Goal: Task Accomplishment & Management: Use online tool/utility

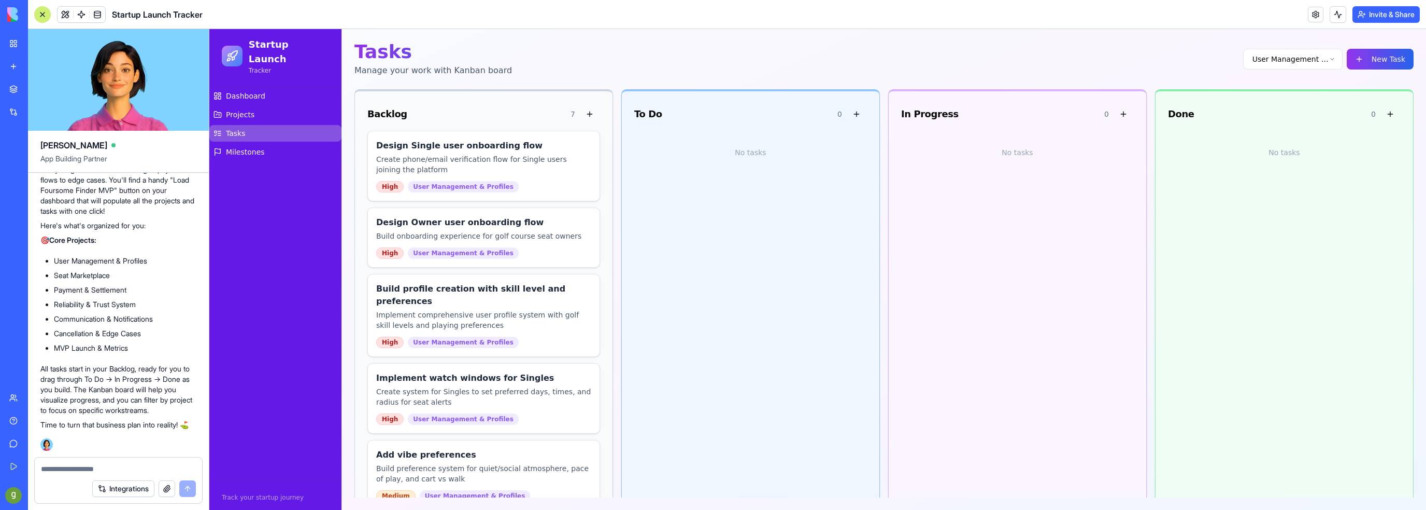
click at [516, 50] on div "Tasks Manage your work with Kanban board User Management & Profiles New Task" at bounding box center [884, 58] width 1059 height 35
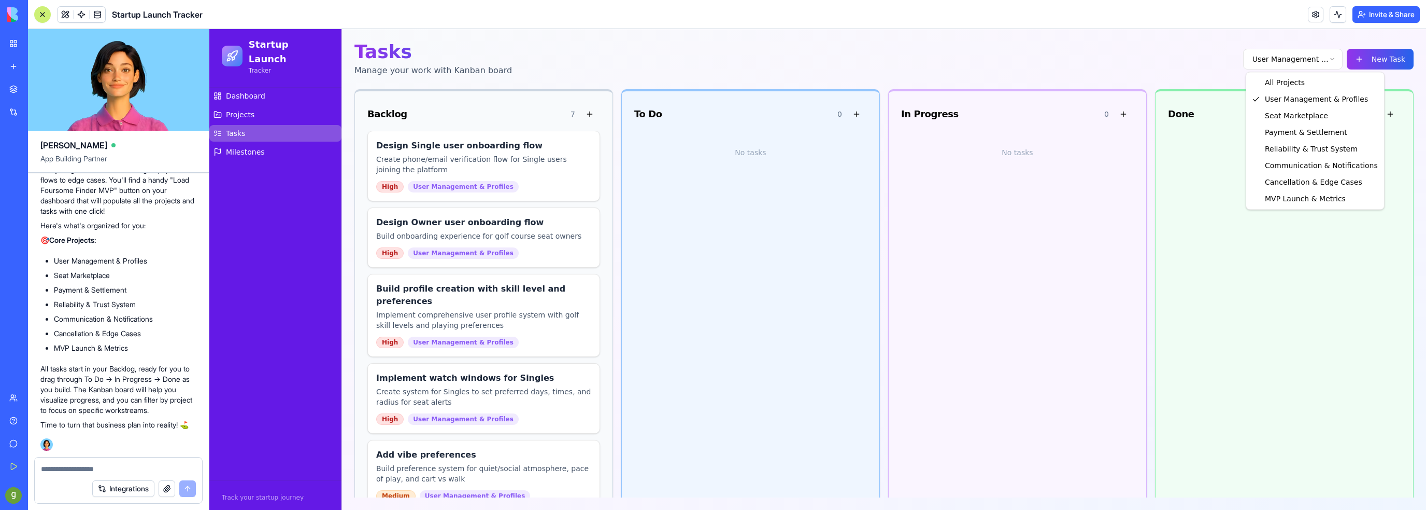
click at [1321, 61] on html "Startup Launch Tracker Dashboard Projects Tasks Milestones Track your startup j…" at bounding box center [817, 269] width 1217 height 481
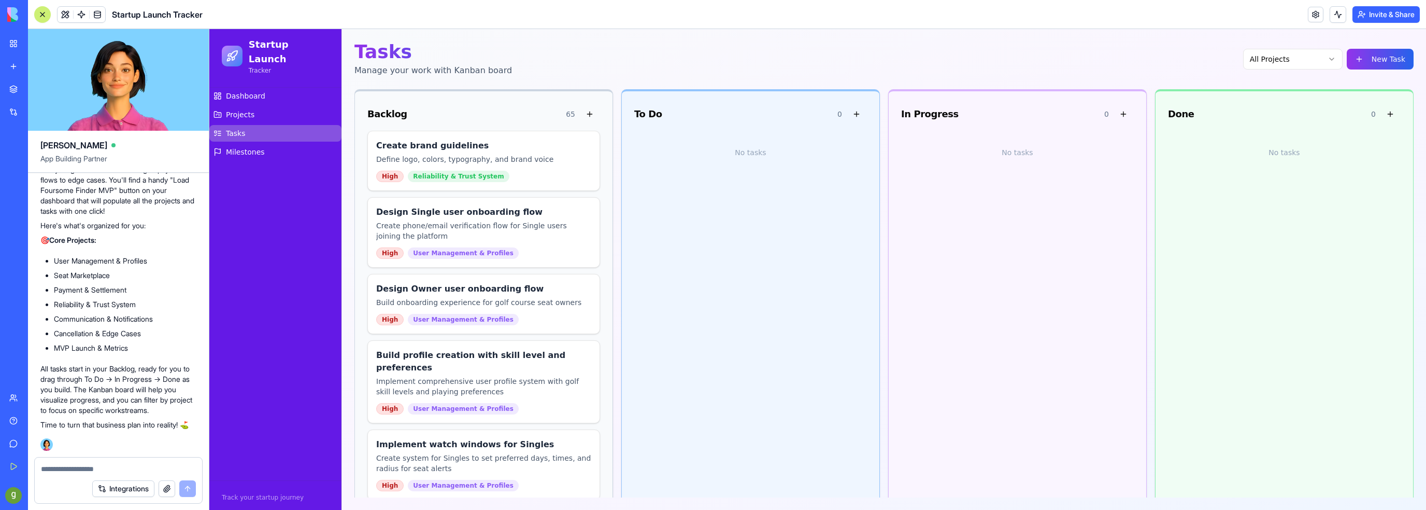
click at [532, 40] on div "Tasks Manage your work with Kanban board All Projects New Task Backlog 65 Creat…" at bounding box center [884, 269] width 1084 height 481
click at [1419, 159] on div "Tasks Manage your work with Kanban board All Projects New Task Backlog 65 Creat…" at bounding box center [884, 269] width 1084 height 481
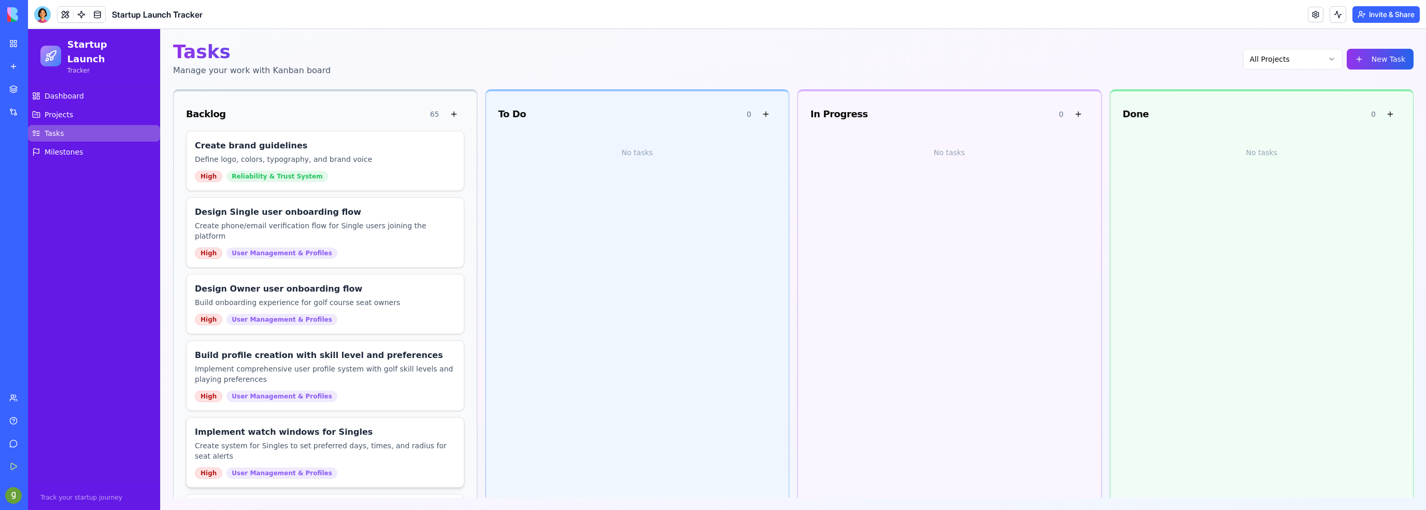
click at [246, 417] on div "Implement watch windows for Singles Create system for Singles to set preferred …" at bounding box center [325, 451] width 277 height 69
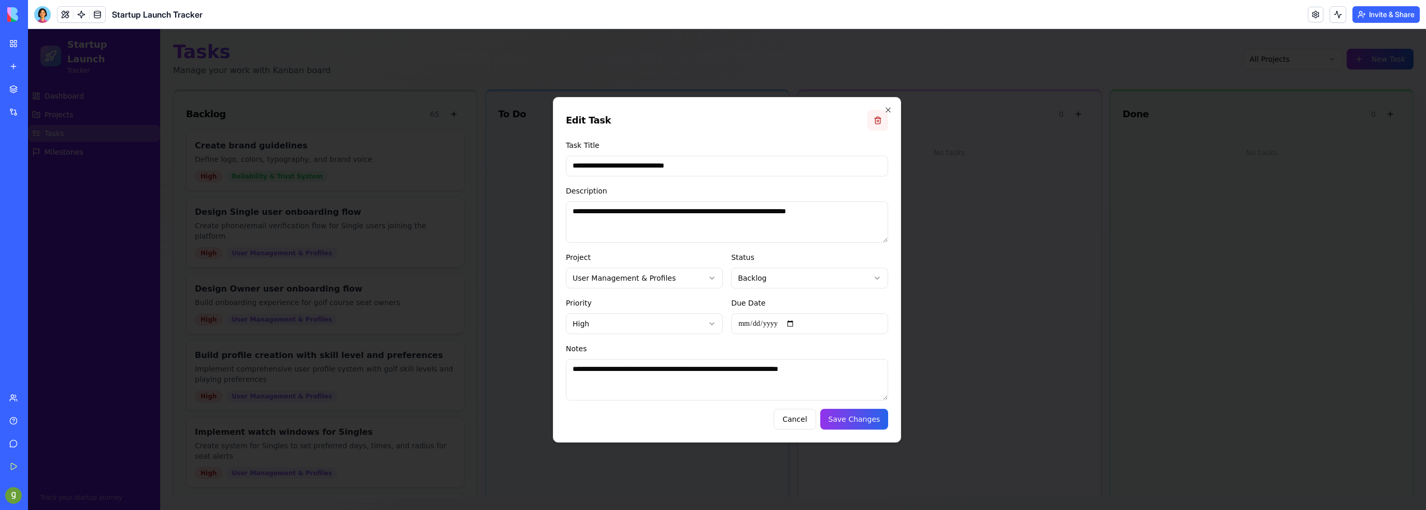
click at [880, 114] on button at bounding box center [878, 120] width 21 height 21
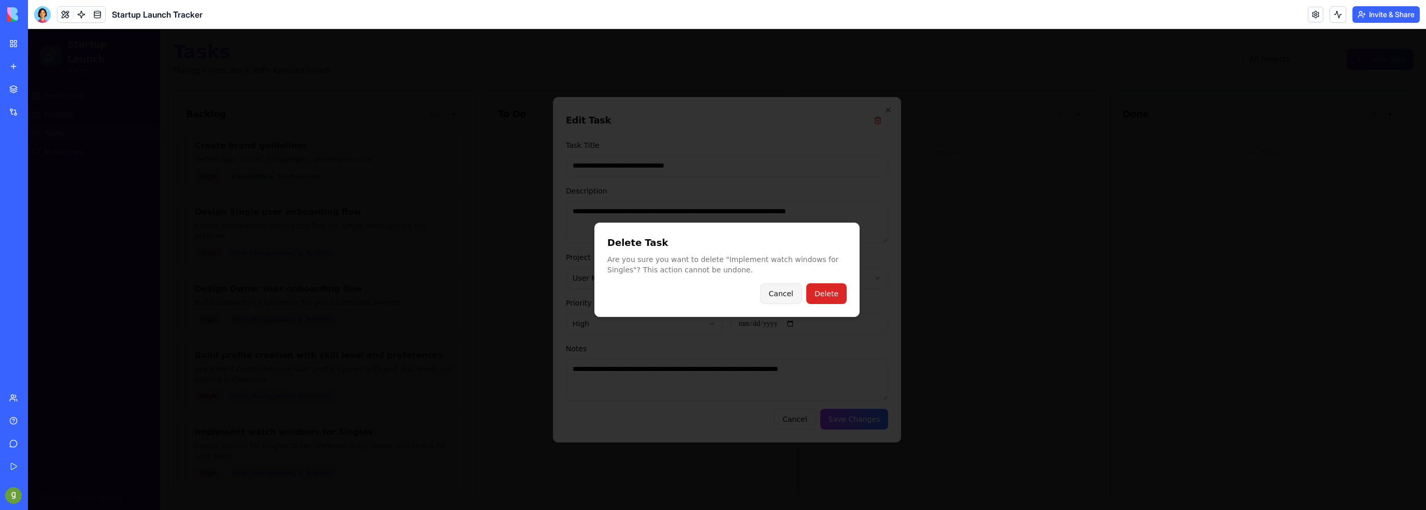
click at [784, 292] on button "Cancel" at bounding box center [781, 293] width 42 height 21
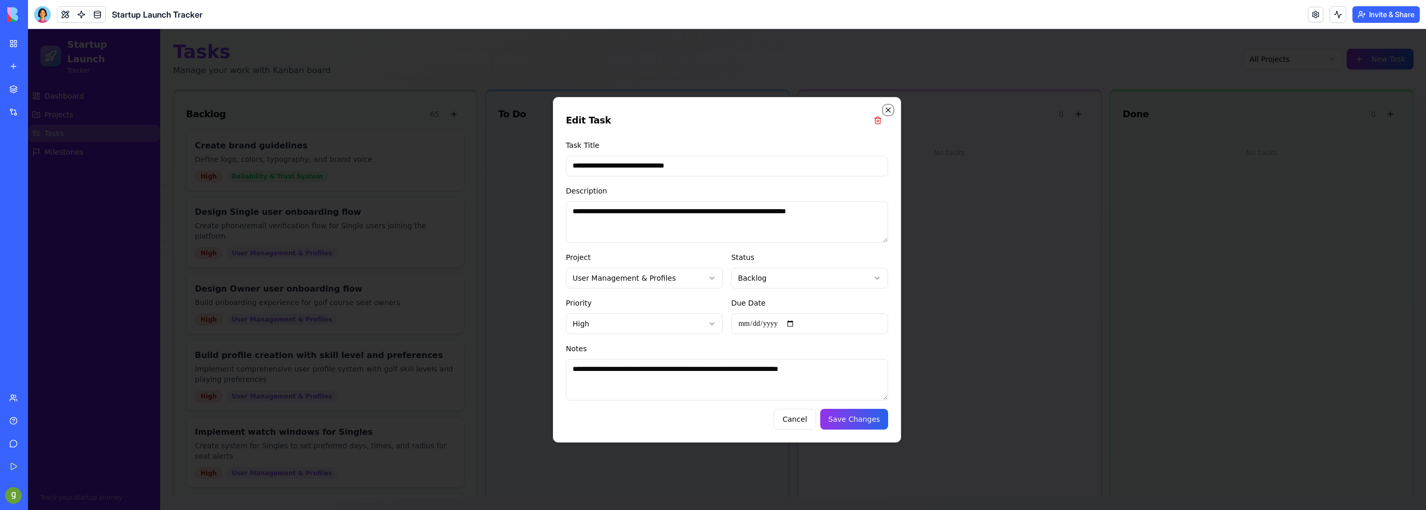
click at [891, 110] on icon "button" at bounding box center [888, 110] width 8 height 8
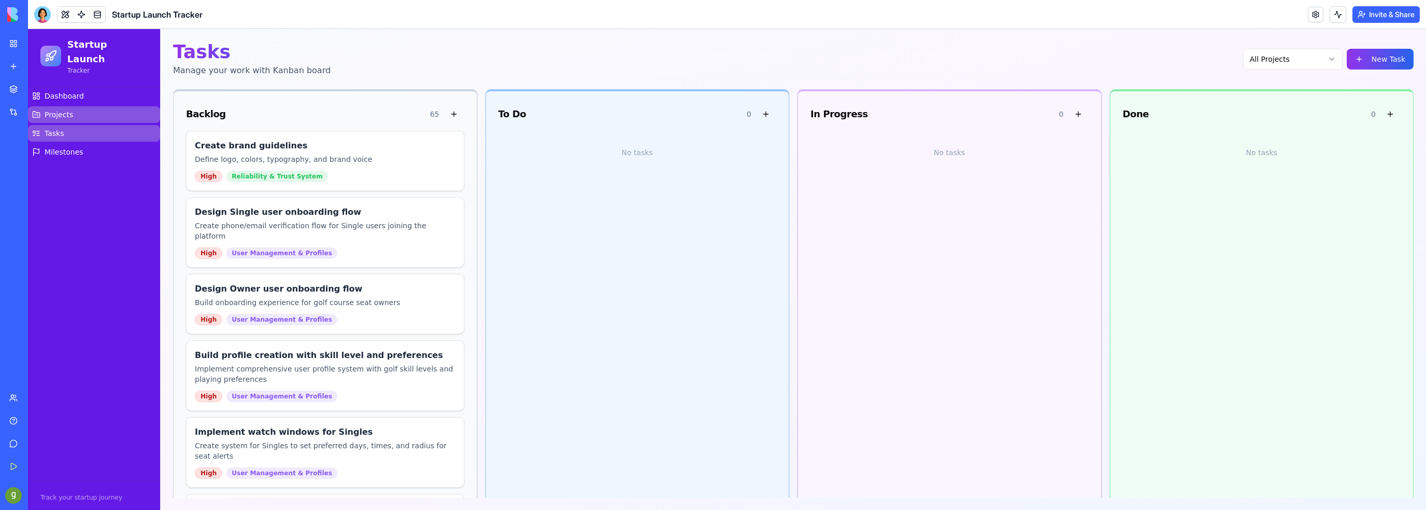
click at [48, 109] on span "Projects" at bounding box center [59, 114] width 29 height 10
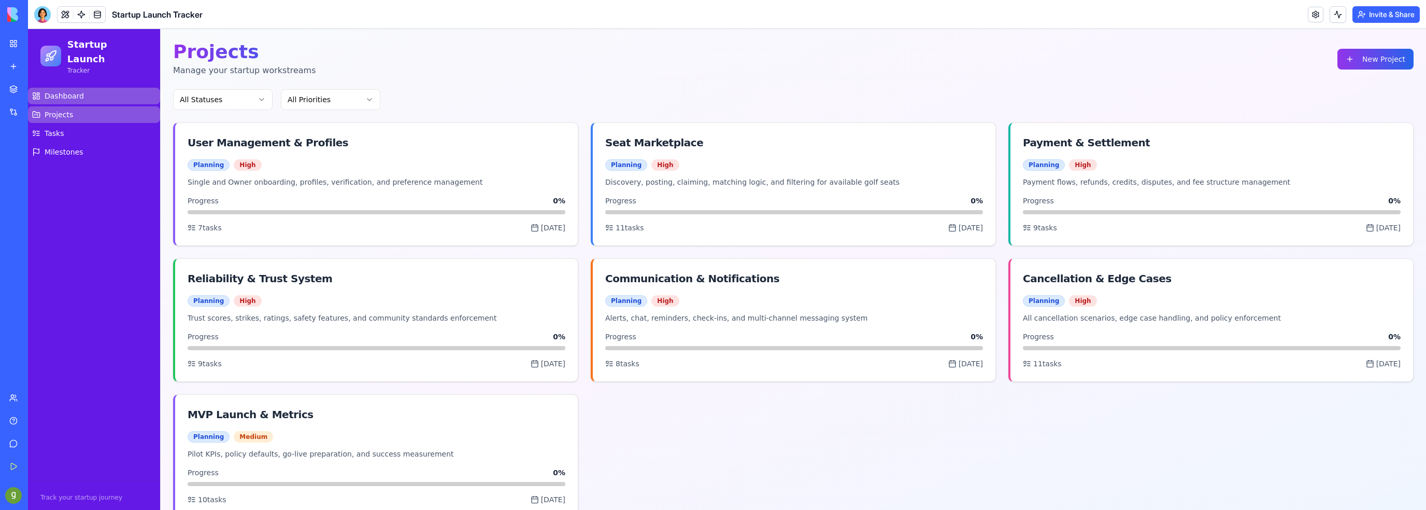
click at [62, 91] on span "Dashboard" at bounding box center [64, 96] width 39 height 10
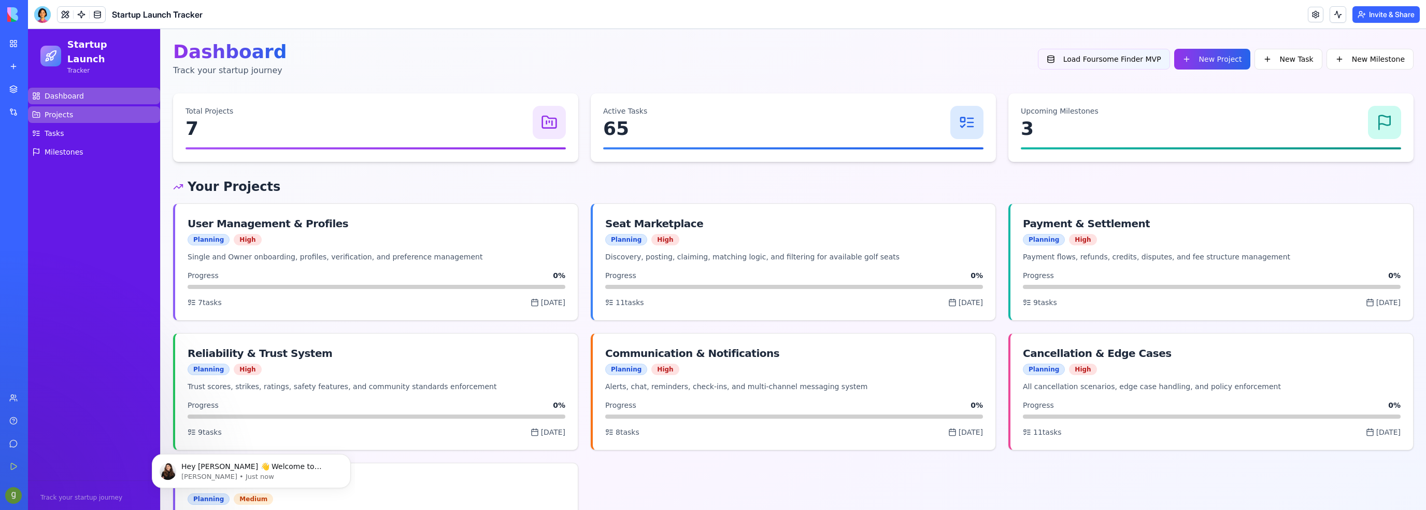
click at [50, 109] on span "Projects" at bounding box center [59, 114] width 29 height 10
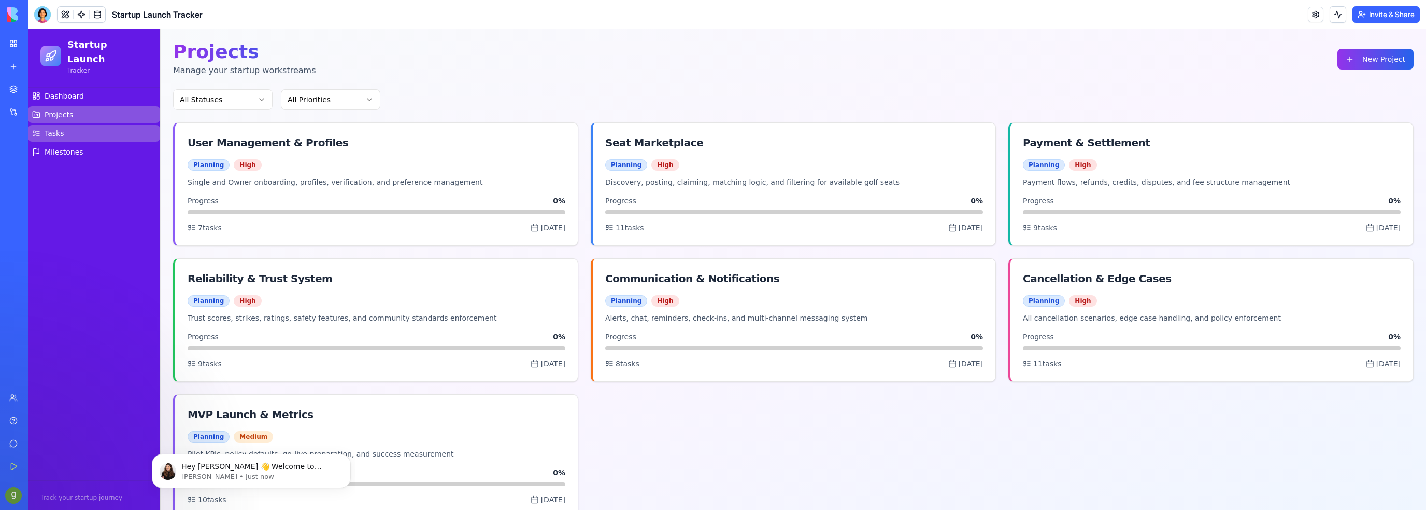
click at [51, 128] on span "Tasks" at bounding box center [55, 133] width 20 height 10
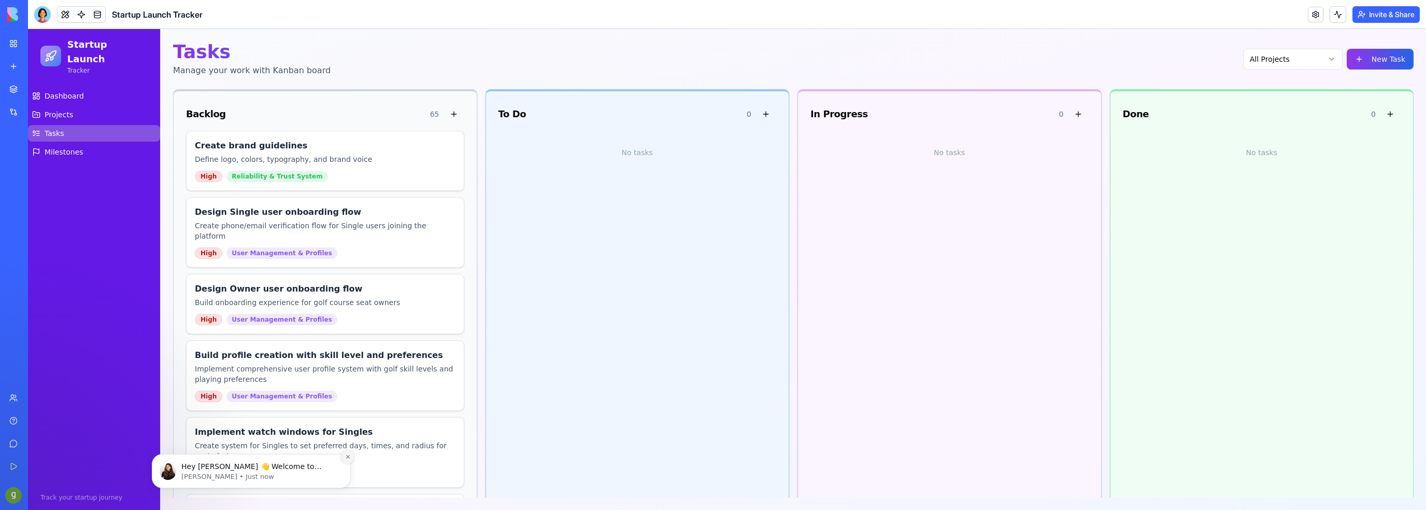
click at [346, 456] on icon "Dismiss notification" at bounding box center [348, 457] width 6 height 6
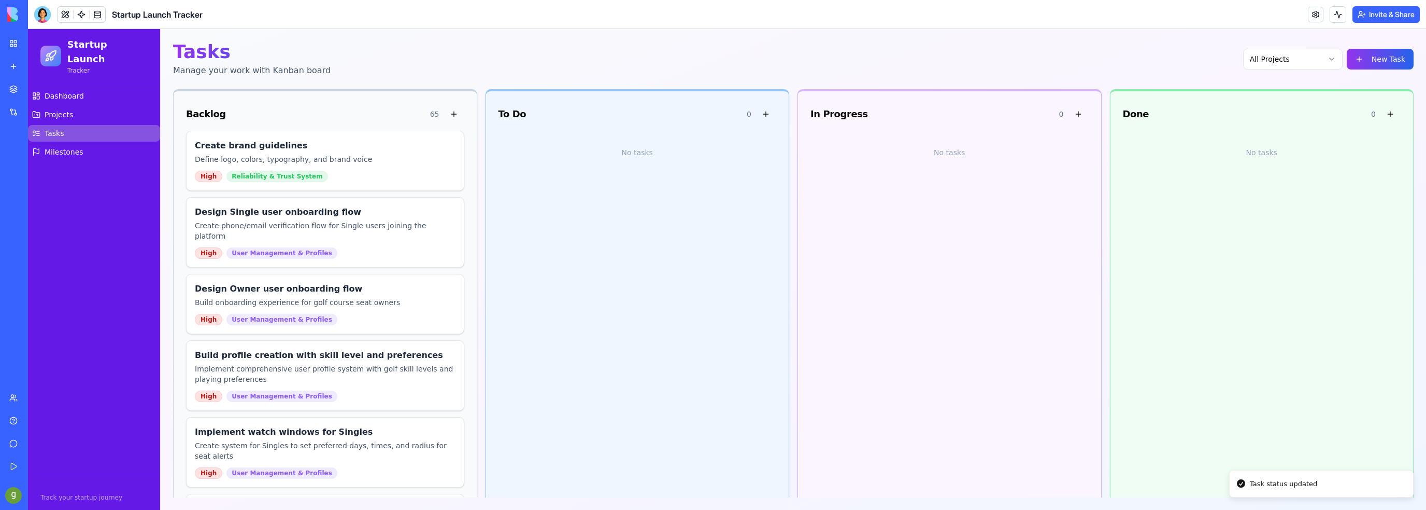
click at [1217, 78] on div "Tasks Manage your work with Kanban board All Projects New Task Backlog 65 Creat…" at bounding box center [794, 269] width 1266 height 481
click at [79, 14] on link at bounding box center [82, 15] width 16 height 16
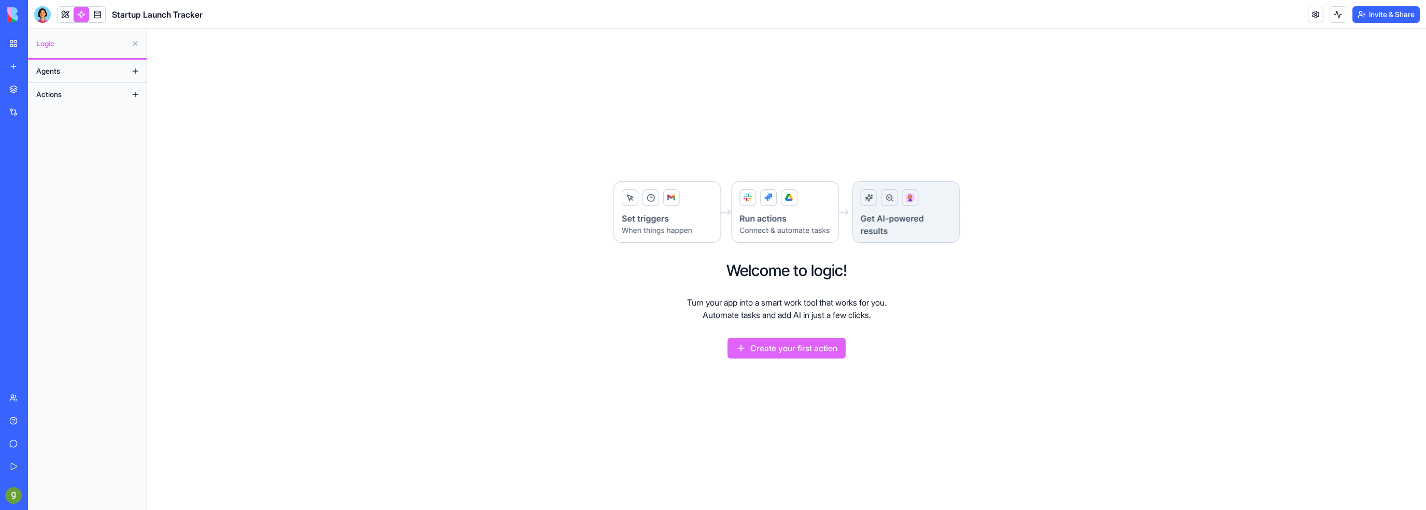
click at [131, 66] on button at bounding box center [135, 71] width 17 height 17
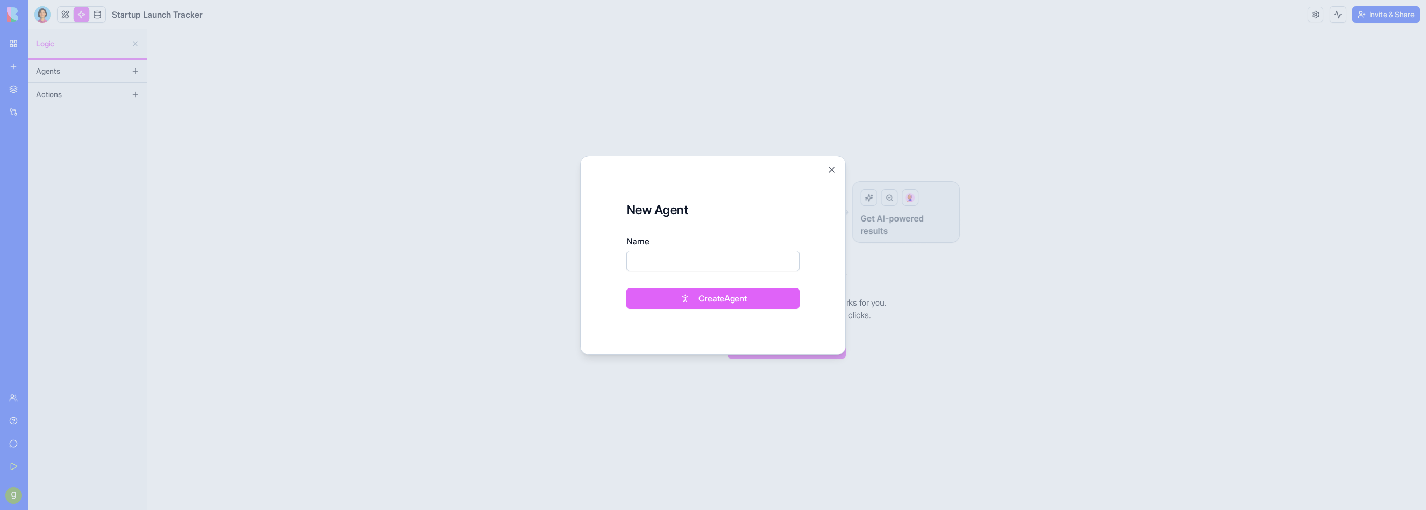
click at [695, 294] on button "Create Agent" at bounding box center [713, 298] width 173 height 21
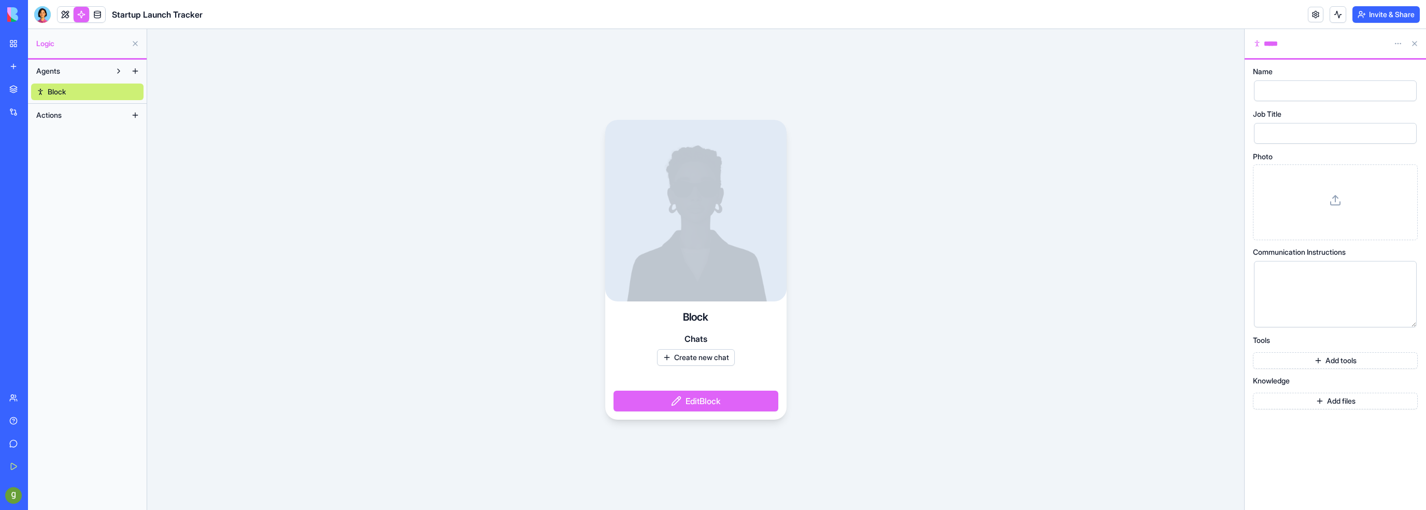
click at [1295, 364] on button "Add tools" at bounding box center [1335, 360] width 165 height 17
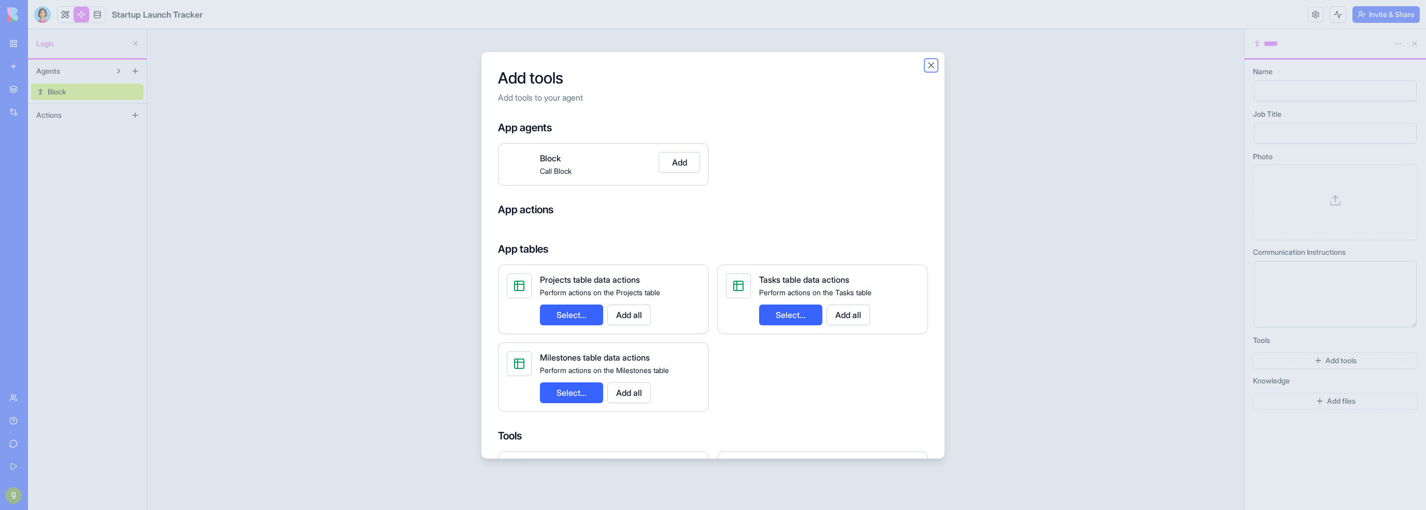
click at [933, 62] on button "Close" at bounding box center [931, 65] width 10 height 10
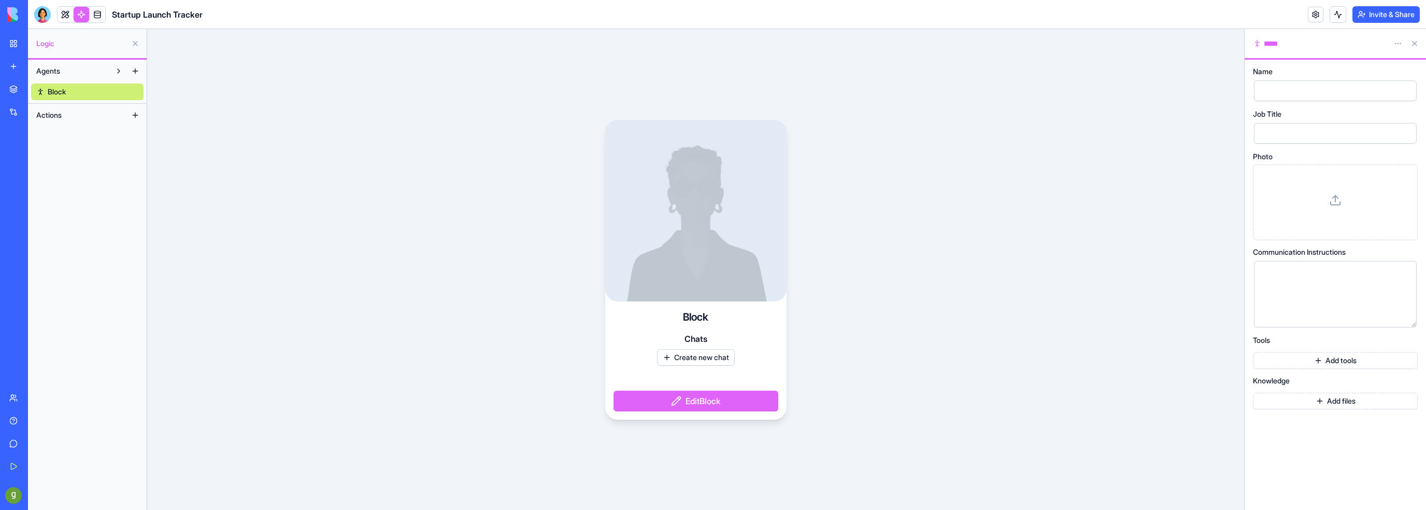
click at [69, 110] on button "Actions" at bounding box center [79, 115] width 96 height 17
click at [66, 117] on button "Actions" at bounding box center [79, 115] width 96 height 17
click at [134, 117] on button at bounding box center [135, 115] width 17 height 17
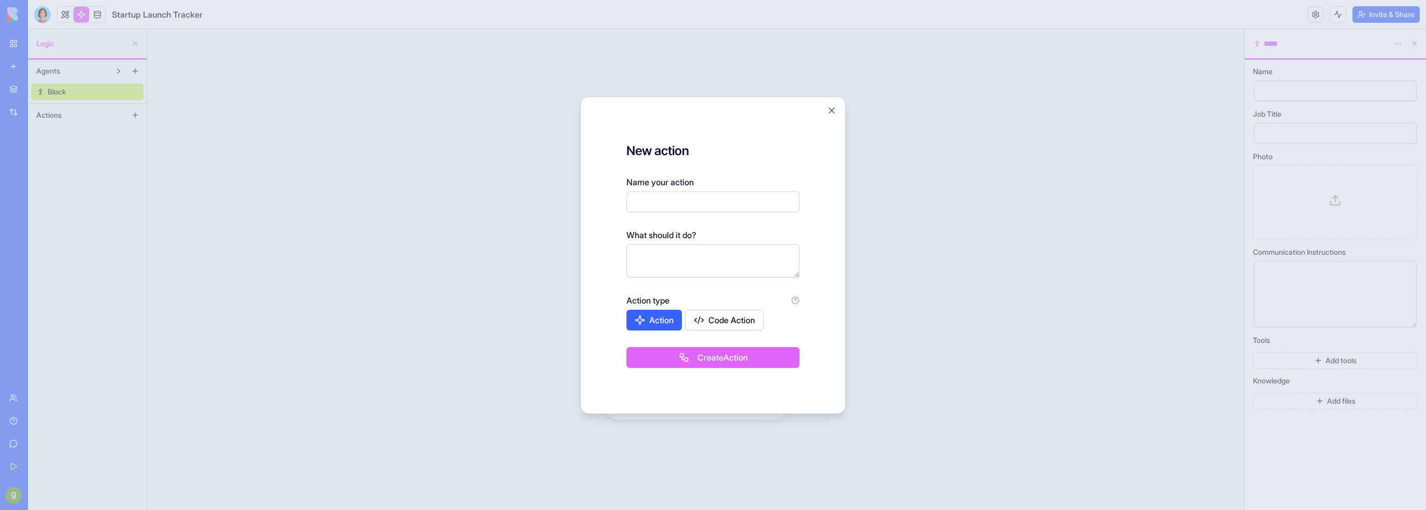
click at [698, 326] on button "Code Action" at bounding box center [724, 319] width 79 height 21
click at [645, 327] on button "Action" at bounding box center [655, 319] width 56 height 21
click at [660, 361] on button "Create Action" at bounding box center [713, 357] width 173 height 21
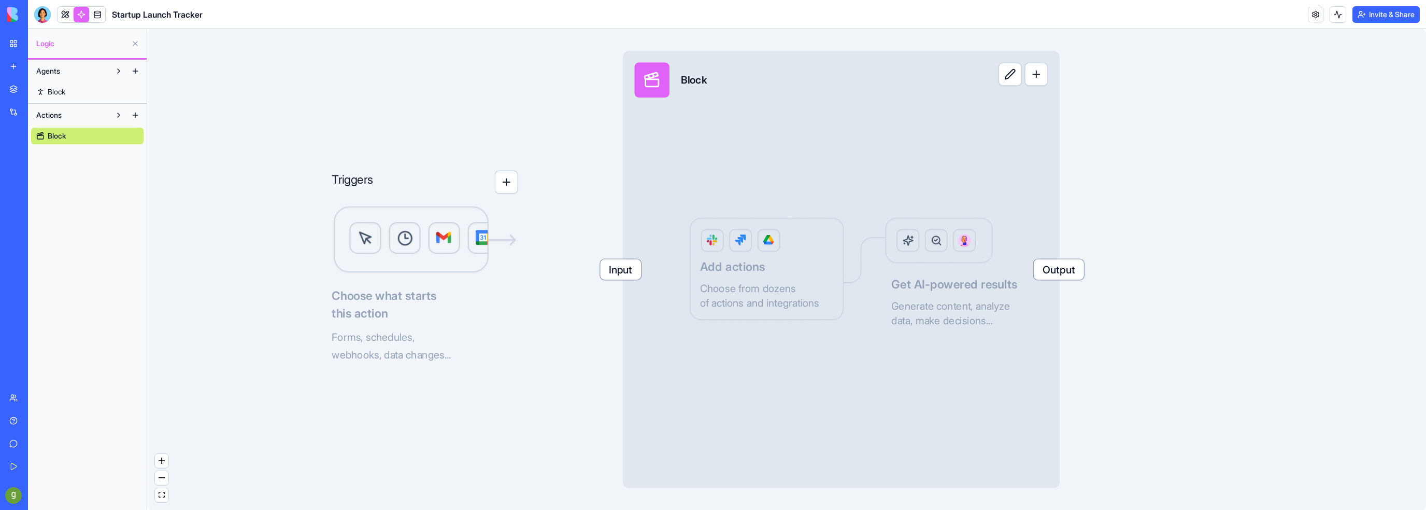
click at [509, 185] on button "button" at bounding box center [506, 181] width 23 height 23
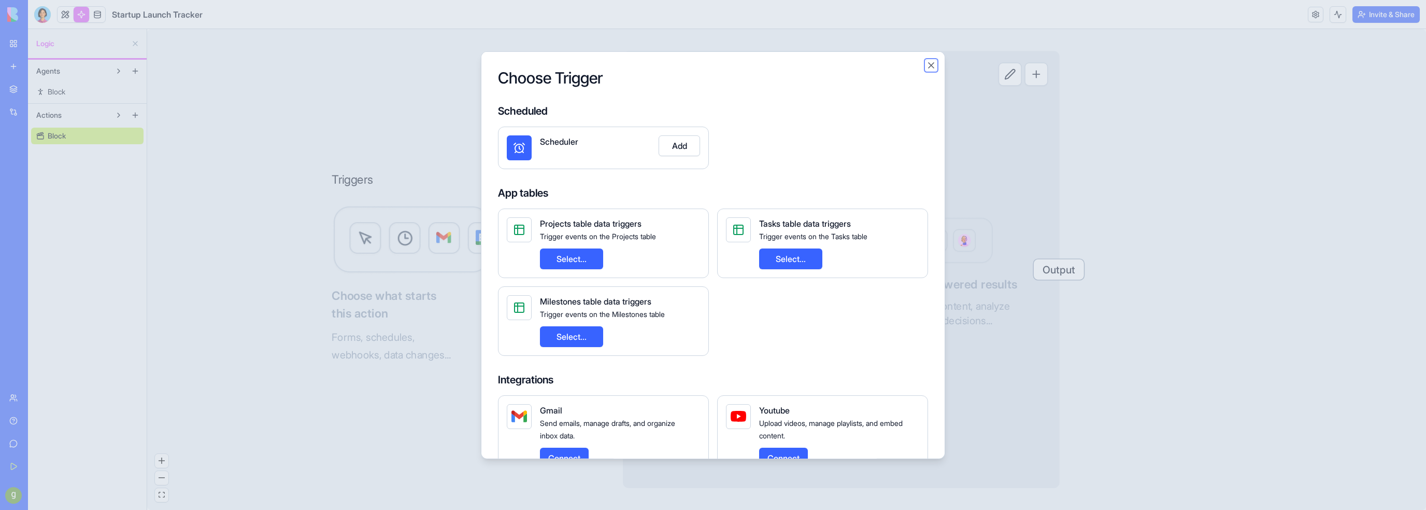
click at [928, 66] on button "Close" at bounding box center [931, 65] width 10 height 10
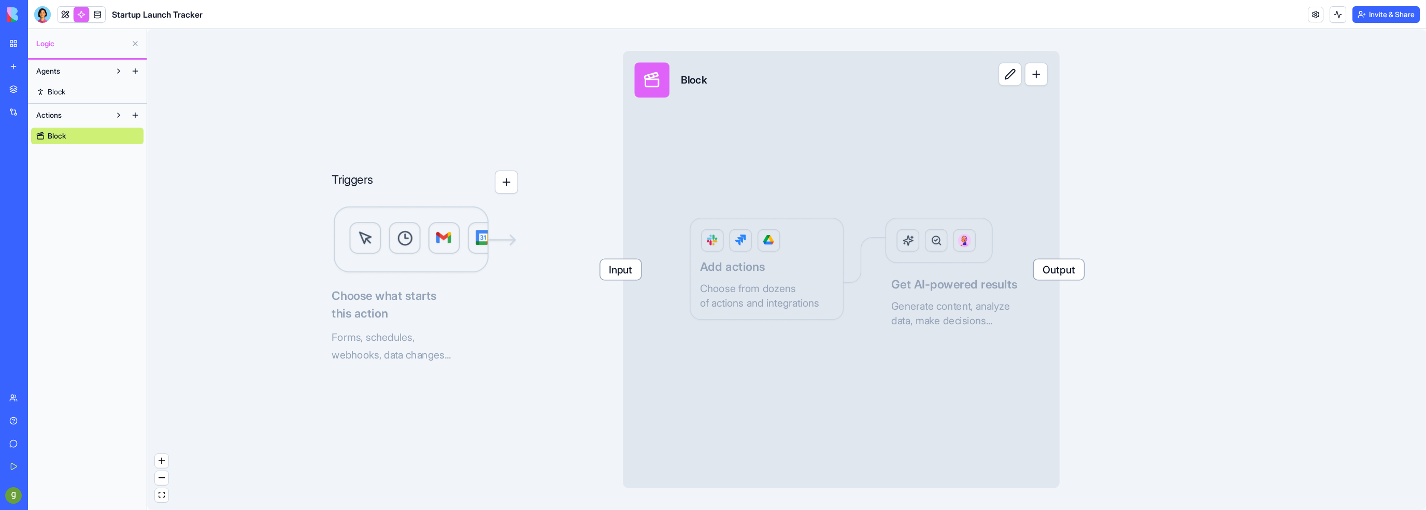
click at [120, 119] on button at bounding box center [118, 115] width 17 height 17
click at [137, 45] on button at bounding box center [135, 43] width 17 height 17
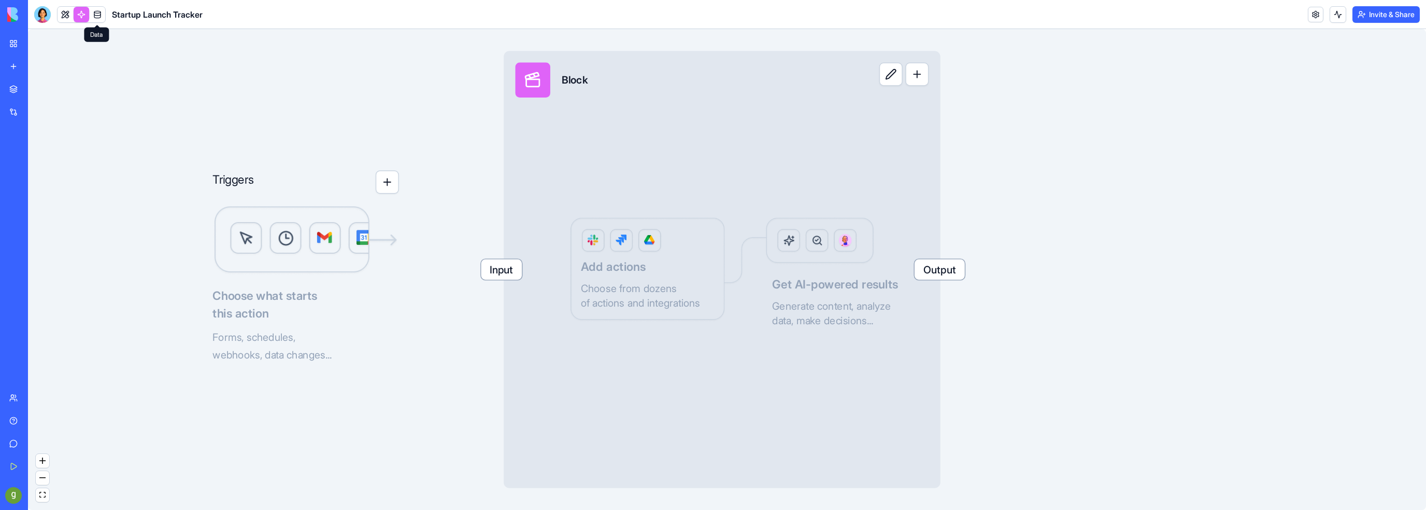
click at [96, 17] on link at bounding box center [98, 15] width 16 height 16
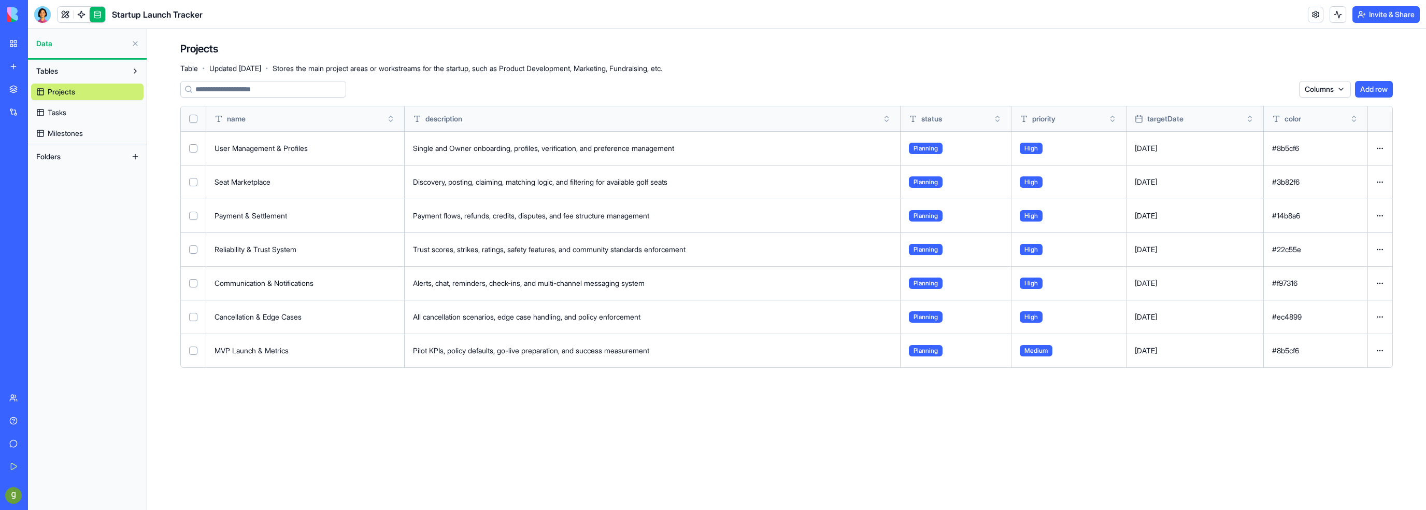
click at [59, 114] on span "Tasks" at bounding box center [57, 112] width 19 height 10
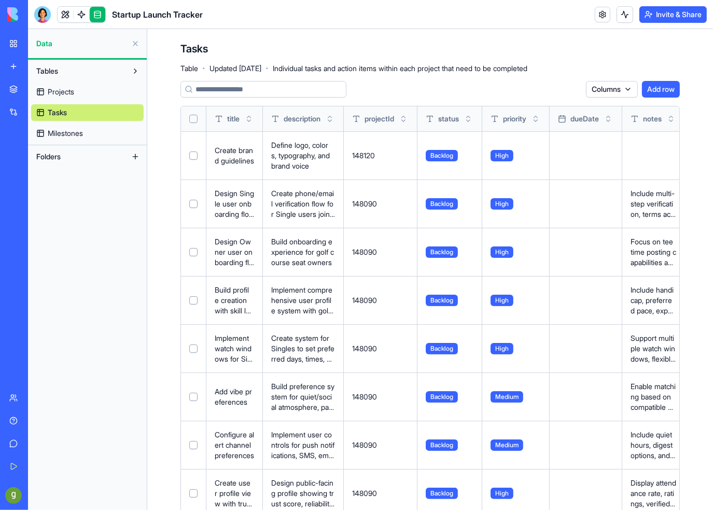
click at [81, 93] on link "Projects" at bounding box center [87, 91] width 112 height 17
